Goal: Task Accomplishment & Management: Use online tool/utility

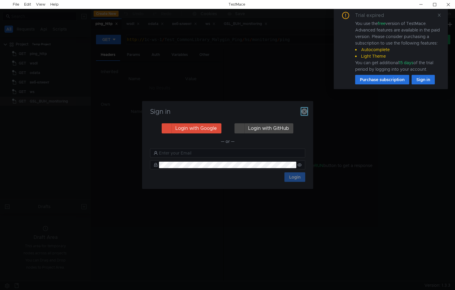
click at [305, 113] on icon "button" at bounding box center [304, 111] width 6 height 6
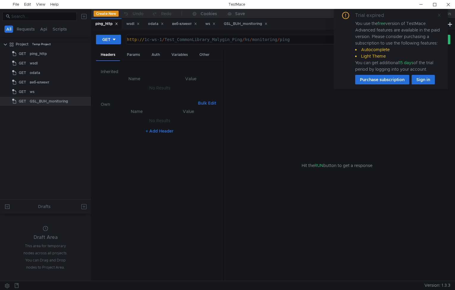
click at [440, 15] on icon at bounding box center [439, 15] width 4 height 4
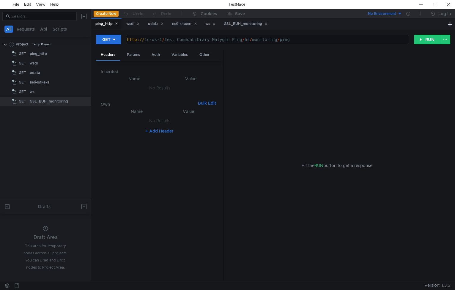
click at [41, 141] on tree-viewport "Project Temp Project GET ping_http GET wsdl GET odata GET веб-клиент GET ws" at bounding box center [45, 119] width 91 height 160
click at [4, 47] on clr-icon at bounding box center [5, 44] width 5 height 5
drag, startPoint x: 30, startPoint y: 70, endPoint x: 30, endPoint y: 59, distance: 10.7
click at [30, 59] on tree-viewport "Project Temp Project" at bounding box center [45, 119] width 91 height 160
drag, startPoint x: 16, startPoint y: 60, endPoint x: 15, endPoint y: 53, distance: 7.5
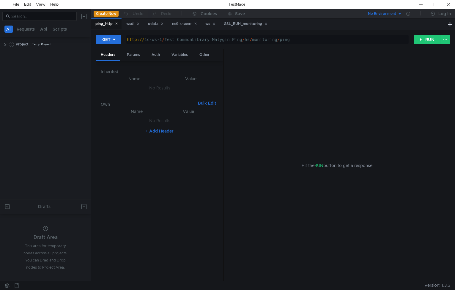
click at [15, 53] on tree-viewport "Project Temp Project" at bounding box center [45, 119] width 91 height 160
click at [5, 45] on clr-icon at bounding box center [5, 44] width 5 height 5
drag, startPoint x: 33, startPoint y: 115, endPoint x: 22, endPoint y: 122, distance: 13.1
click at [33, 115] on tree-viewport "Project Temp Project GET ping_http GET wsdl GET odata GET веб-клиент GET ws" at bounding box center [45, 119] width 91 height 160
drag, startPoint x: 22, startPoint y: 122, endPoint x: 36, endPoint y: 114, distance: 15.8
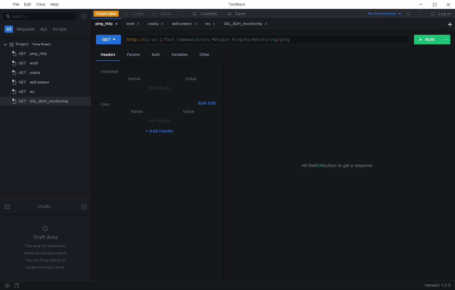
click at [36, 114] on tree-viewport "Project Temp Project GET ping_http GET wsdl GET odata GET веб-клиент GET ws" at bounding box center [45, 119] width 91 height 160
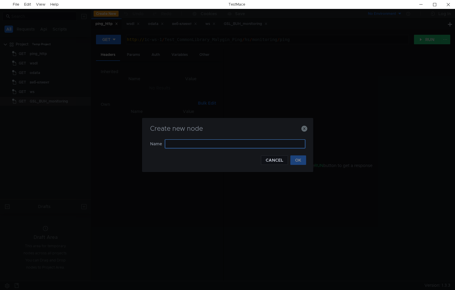
click at [235, 145] on input "text" at bounding box center [235, 143] width 140 height 9
type input "Jira tasks"
click at [295, 160] on button "OK" at bounding box center [298, 160] width 16 height 10
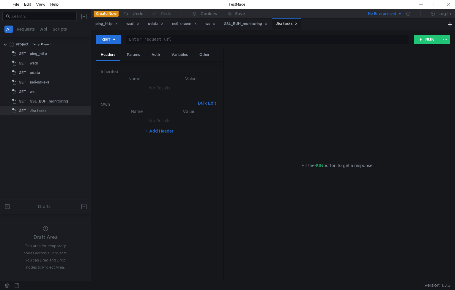
click at [64, 148] on tree-viewport "Project Temp Project GET ping_http GET wsdl GET odata GET веб-клиент GET ws" at bounding box center [45, 119] width 91 height 160
click at [158, 55] on div "Auth" at bounding box center [156, 54] width 18 height 11
click at [154, 70] on input at bounding box center [164, 70] width 92 height 8
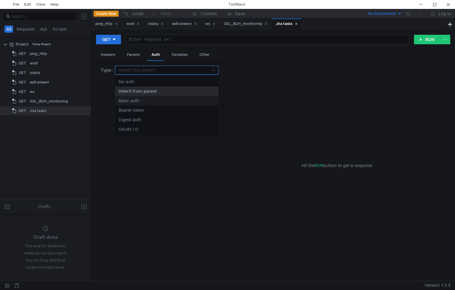
click at [151, 100] on div "Basic auth" at bounding box center [166, 100] width 96 height 7
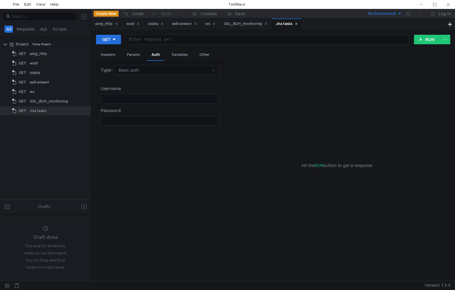
click at [34, 150] on tree-viewport "Project Temp Project GET ping_http GET wsdl GET odata GET веб-клиент GET ws" at bounding box center [45, 119] width 91 height 160
click at [136, 99] on div at bounding box center [158, 103] width 117 height 14
paste textarea "tech_1c"
type textarea "tech_1c"
click at [50, 155] on tree-viewport "Project Temp Project GET ping_http GET wsdl GET odata GET веб-клиент GET ws" at bounding box center [45, 119] width 91 height 160
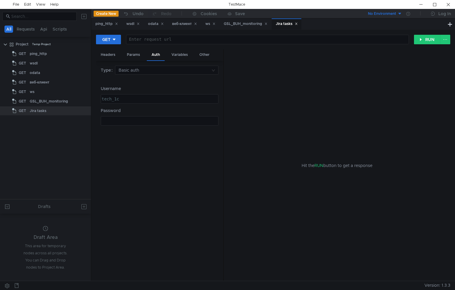
drag, startPoint x: 131, startPoint y: 114, endPoint x: 130, endPoint y: 120, distance: 5.7
click at [131, 114] on div "Password הההההההההההההההההההההההההההההההההההההההההההההההההההההההההההההההההההההה…" at bounding box center [160, 116] width 118 height 18
click at [130, 120] on div at bounding box center [158, 125] width 117 height 14
paste textarea "Kgsi7k8!AAguU@Eu"
type textarea "Kgsi7k8!AAguU@Eu"
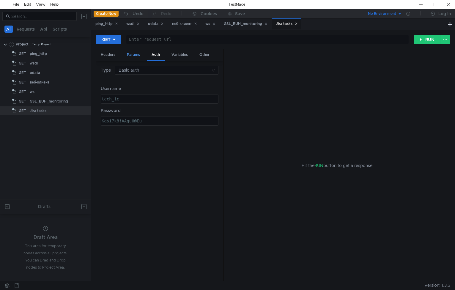
click at [131, 56] on div "Params" at bounding box center [133, 54] width 23 height 11
click at [109, 56] on div "Headers" at bounding box center [108, 54] width 24 height 11
click at [168, 41] on div at bounding box center [267, 44] width 282 height 14
click at [145, 37] on div at bounding box center [267, 44] width 282 height 14
click at [203, 57] on div "Other" at bounding box center [204, 54] width 20 height 11
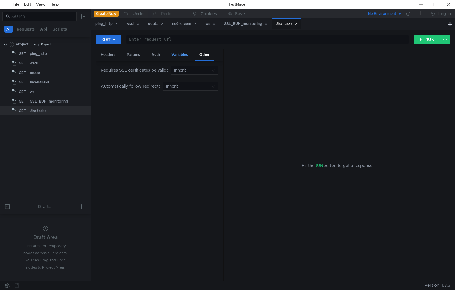
click at [174, 56] on div "Variables" at bounding box center [180, 54] width 26 height 11
click at [151, 56] on div "Auth" at bounding box center [156, 54] width 18 height 11
click at [133, 56] on div "Params" at bounding box center [133, 54] width 23 height 11
click at [164, 98] on button "+ Add Parameter" at bounding box center [159, 95] width 39 height 7
click at [217, 86] on icon at bounding box center [216, 87] width 4 height 4
